Goal: Task Accomplishment & Management: Manage account settings

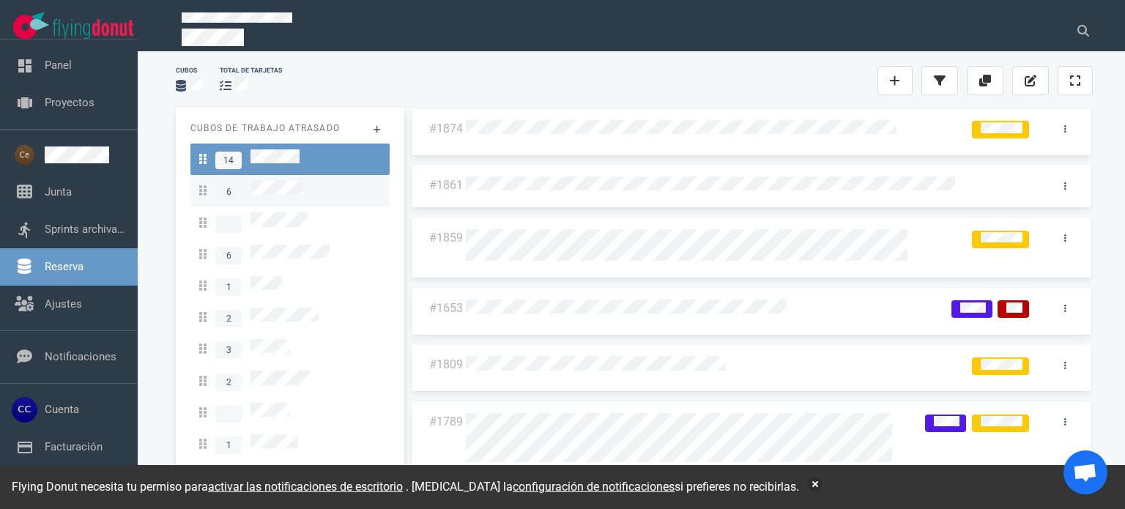
click at [316, 195] on div "6" at bounding box center [290, 191] width 182 height 20
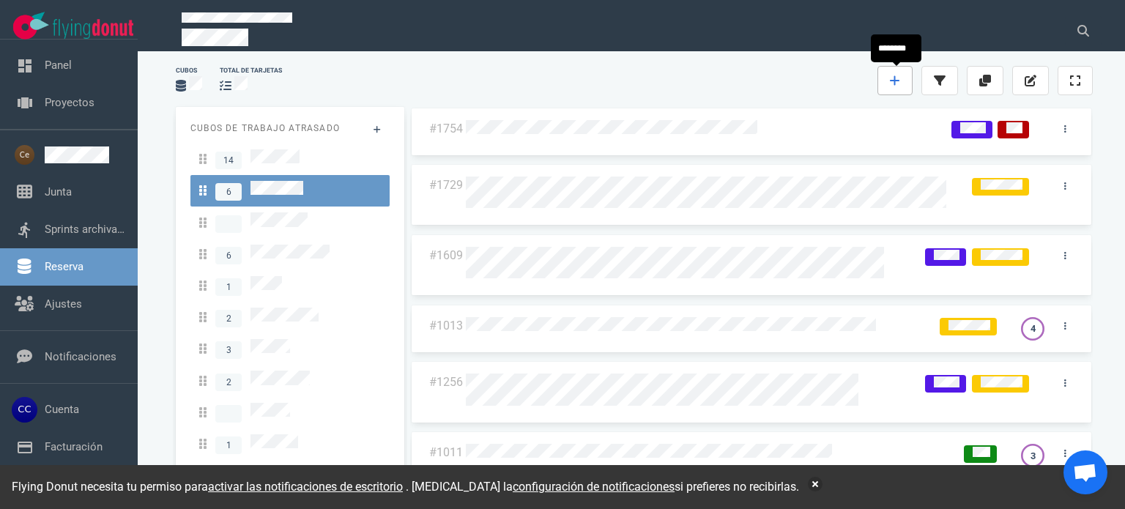
click at [887, 90] on link at bounding box center [894, 80] width 35 height 29
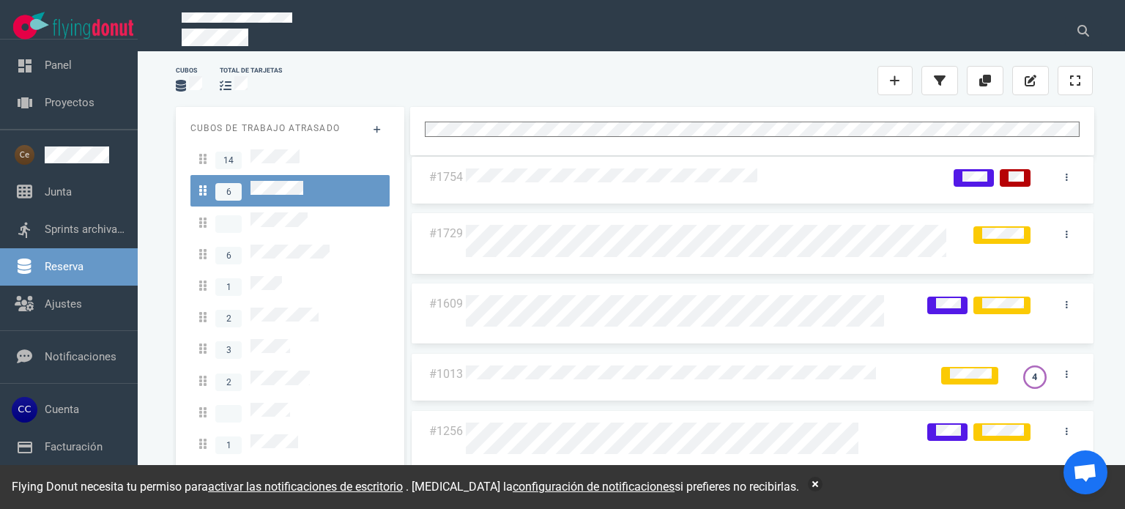
click at [737, 94] on div "Cubos total de tarjetas" at bounding box center [634, 80] width 934 height 47
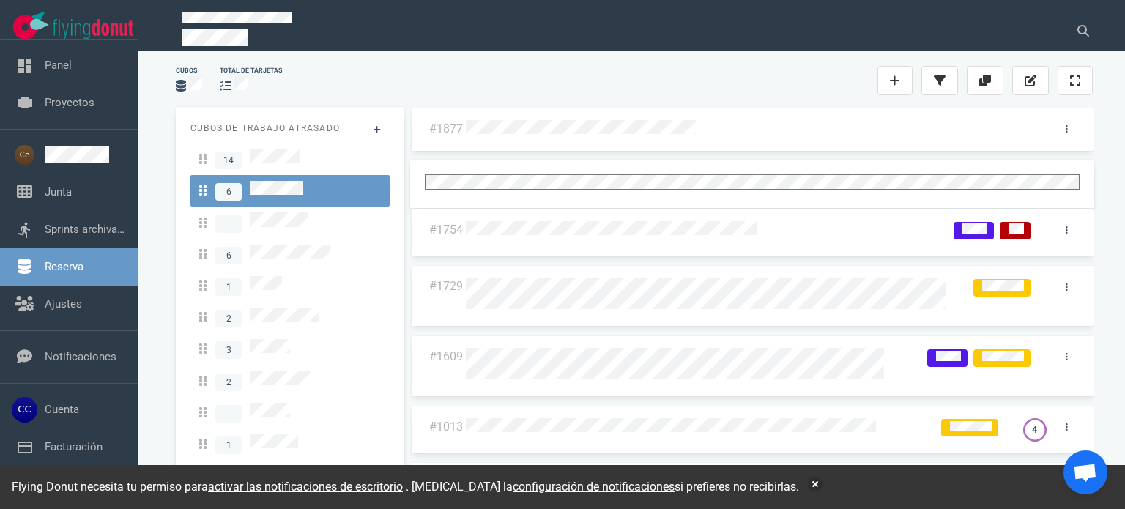
click at [750, 129] on div at bounding box center [752, 129] width 572 height 19
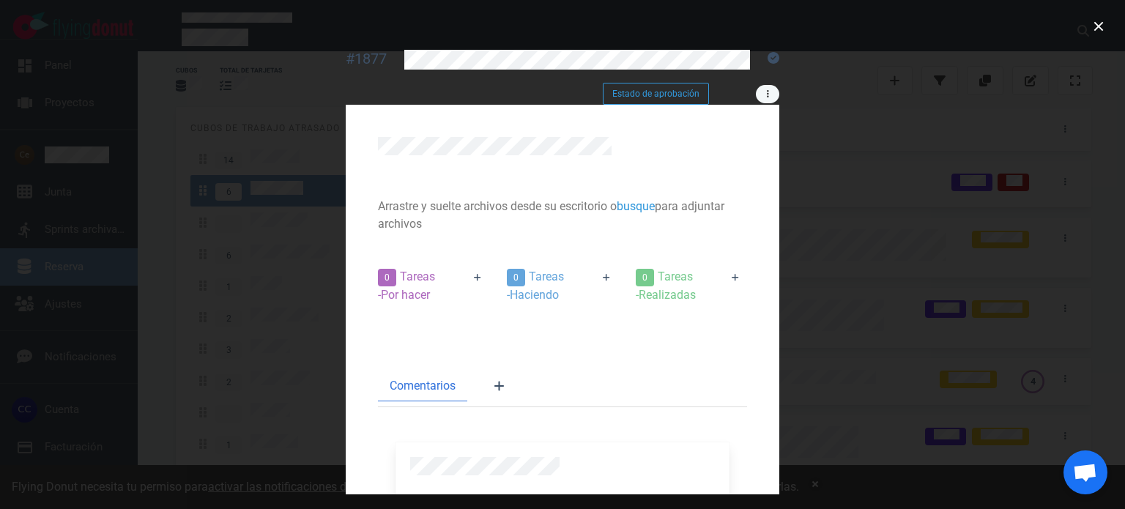
click at [779, 85] on link at bounding box center [767, 94] width 23 height 18
click at [0, 0] on font "Etiquetas" at bounding box center [0, 0] width 0 height 0
click at [0, 0] on div at bounding box center [0, 0] width 0 height 0
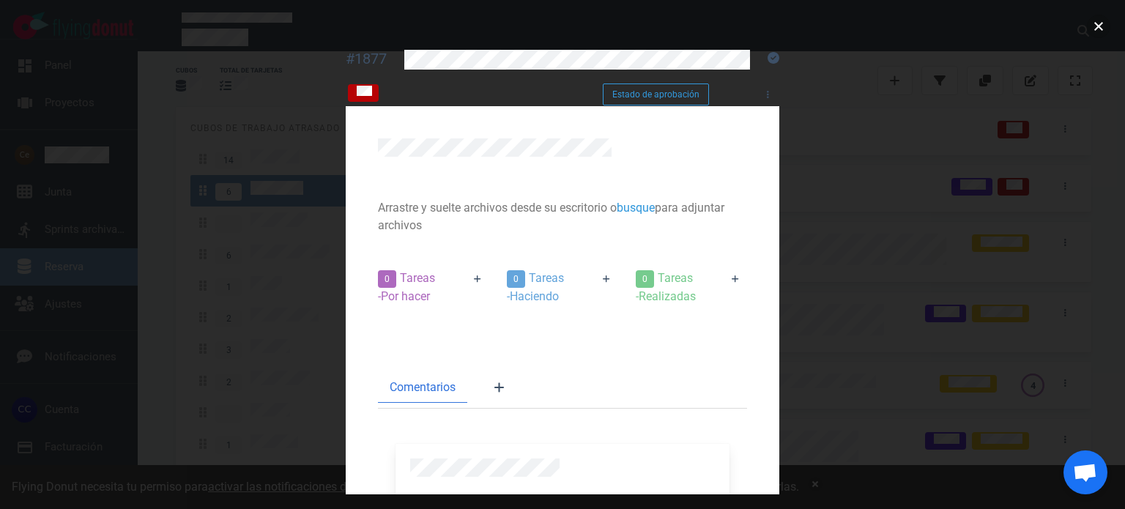
click at [1106, 28] on button "cerca" at bounding box center [1098, 26] width 23 height 23
